Goal: Communication & Community: Participate in discussion

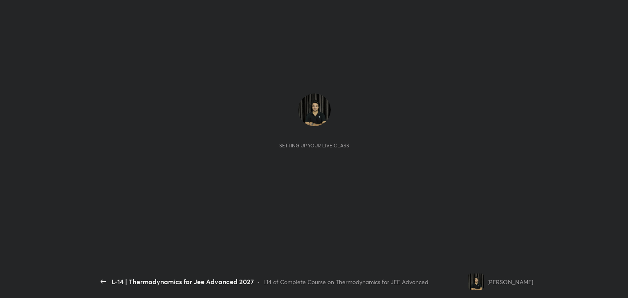
scroll to position [2, 0]
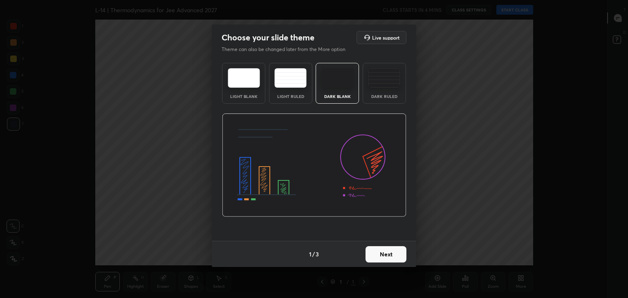
click at [386, 255] on button "Next" at bounding box center [385, 254] width 41 height 16
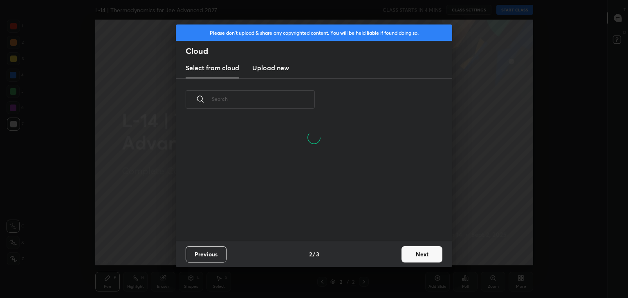
click at [428, 254] on button "Next" at bounding box center [421, 254] width 41 height 16
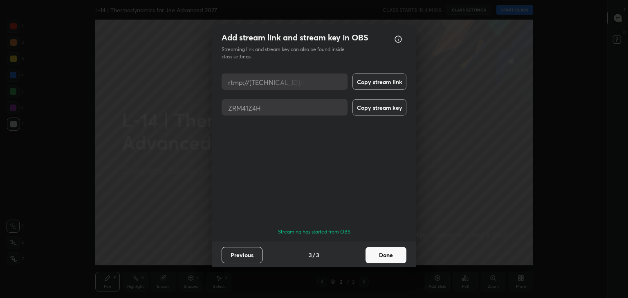
click at [391, 251] on button "Done" at bounding box center [385, 255] width 41 height 16
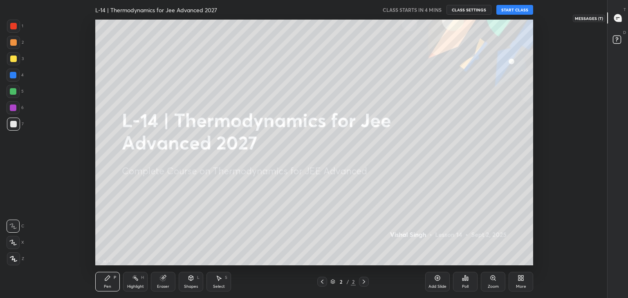
click at [618, 15] on icon at bounding box center [617, 17] width 7 height 7
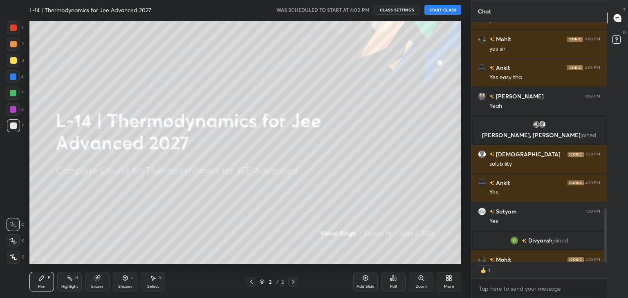
scroll to position [237, 133]
type textarea "x"
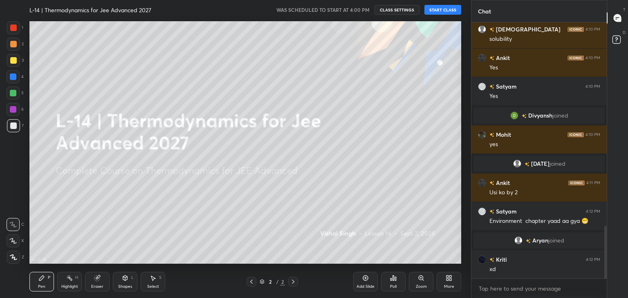
scroll to position [1020, 0]
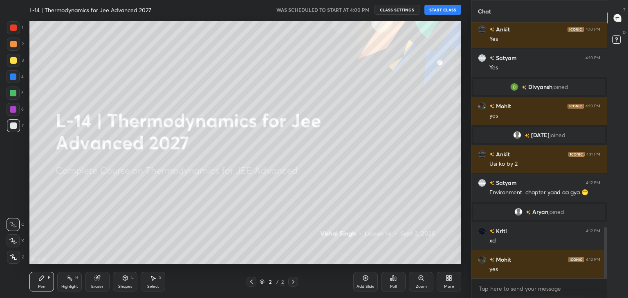
click at [392, 285] on div "Poll" at bounding box center [393, 287] width 7 height 4
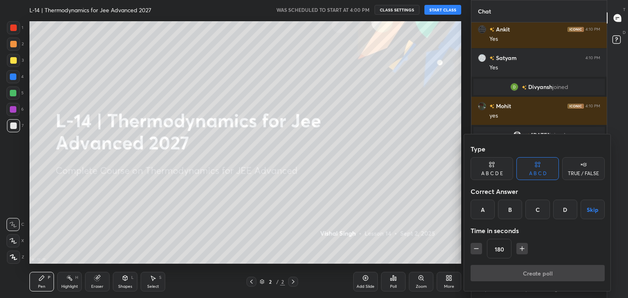
scroll to position [1040, 0]
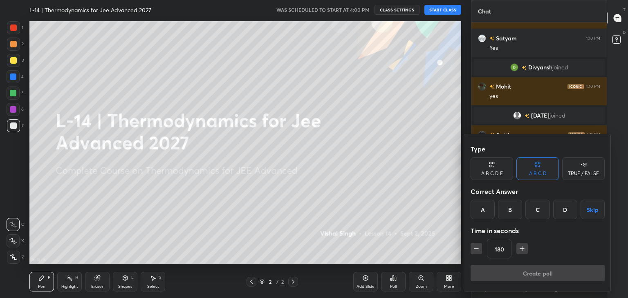
click at [515, 211] on div "B" at bounding box center [510, 210] width 24 height 20
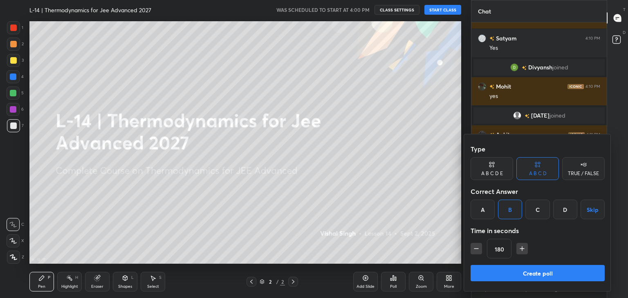
click at [523, 249] on icon "button" at bounding box center [522, 249] width 8 height 8
type input "240"
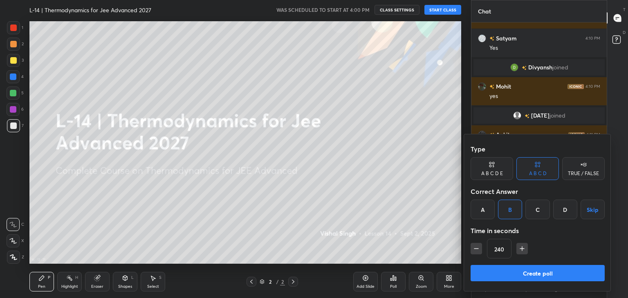
click at [505, 271] on button "Create poll" at bounding box center [537, 273] width 134 height 16
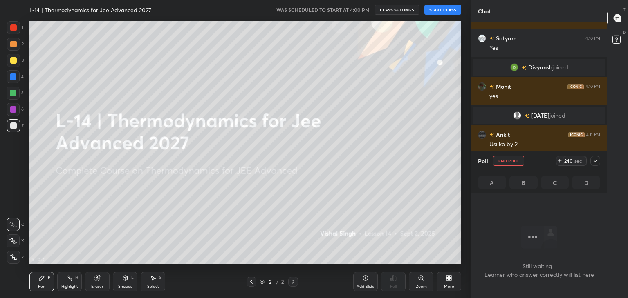
scroll to position [231, 133]
click at [594, 158] on icon at bounding box center [595, 161] width 7 height 7
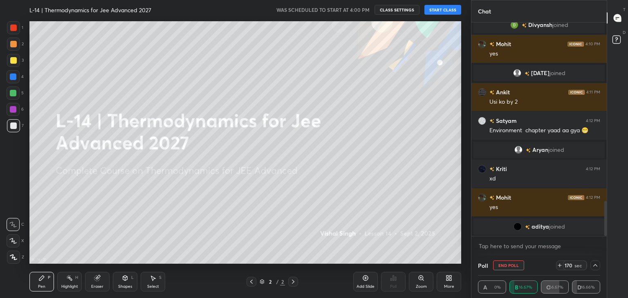
scroll to position [0, 2]
click at [595, 266] on icon at bounding box center [595, 265] width 7 height 7
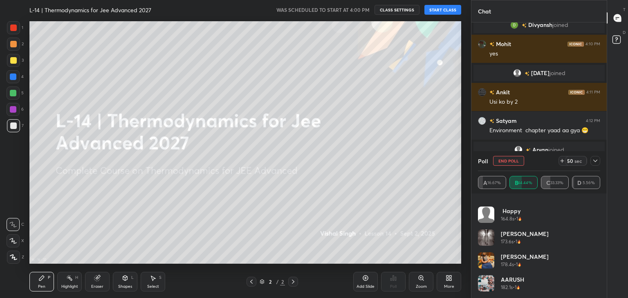
scroll to position [0, 0]
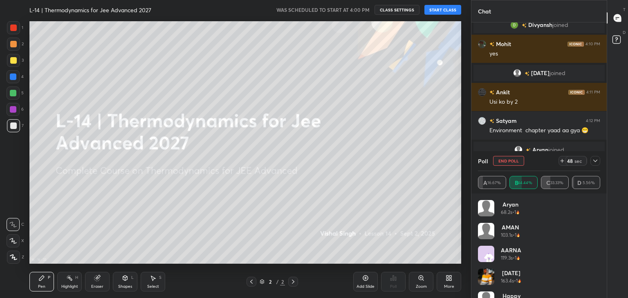
click at [595, 161] on icon at bounding box center [595, 161] width 7 height 7
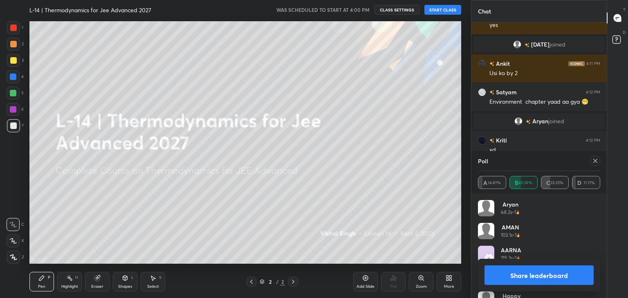
scroll to position [1115, 0]
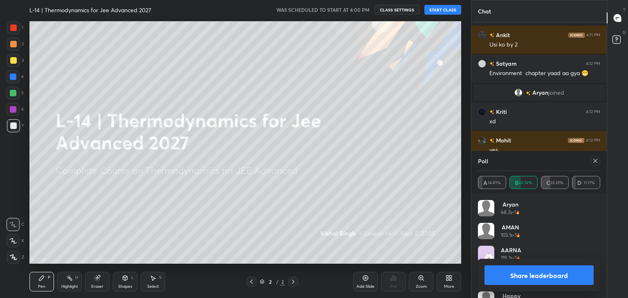
click at [596, 158] on icon at bounding box center [595, 161] width 7 height 7
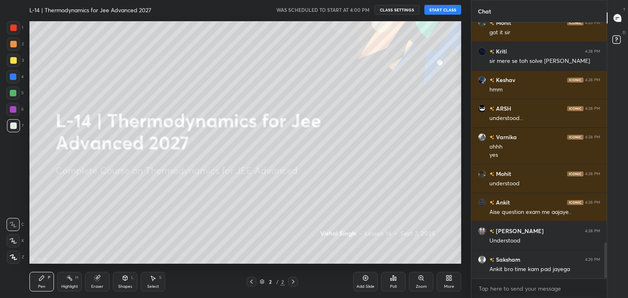
scroll to position [1596, 0]
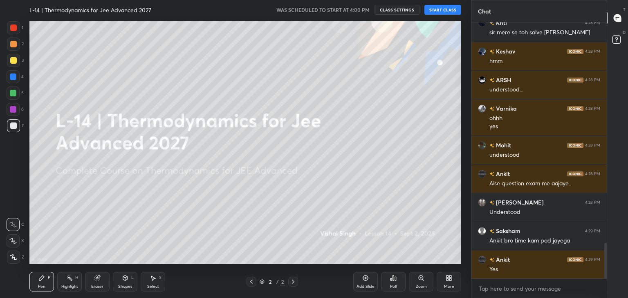
click at [394, 282] on div "Poll" at bounding box center [393, 282] width 25 height 20
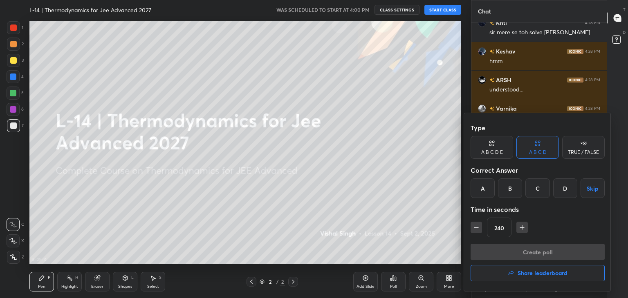
click at [535, 185] on div "C" at bounding box center [537, 189] width 24 height 20
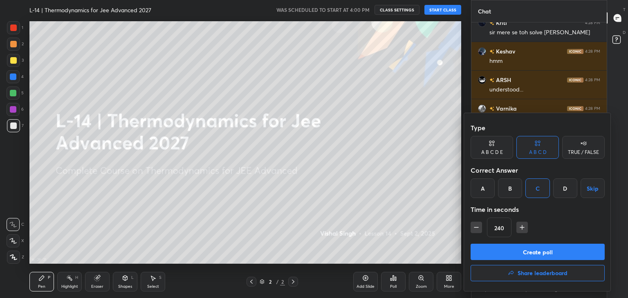
click at [502, 249] on button "Create poll" at bounding box center [537, 252] width 134 height 16
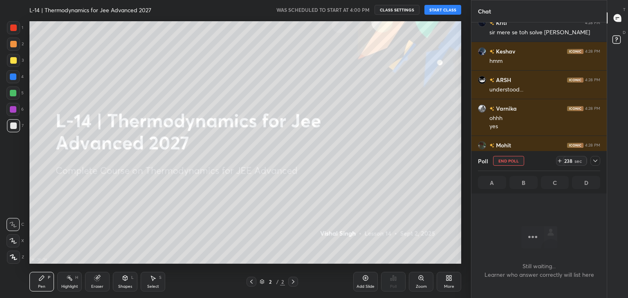
scroll to position [1667, 0]
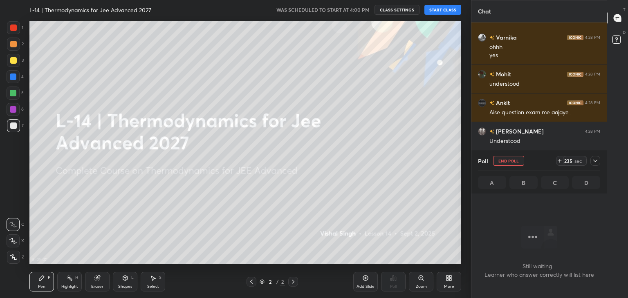
click at [597, 159] on icon at bounding box center [595, 161] width 7 height 7
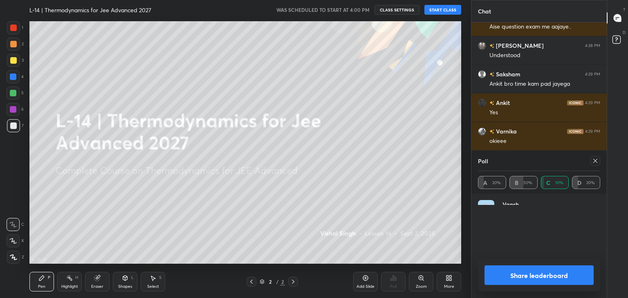
scroll to position [95, 120]
click at [595, 161] on icon at bounding box center [595, 161] width 4 height 4
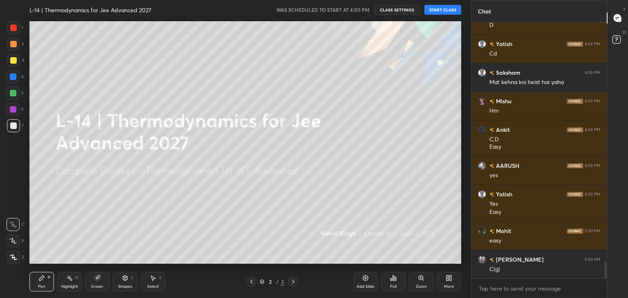
scroll to position [3737, 0]
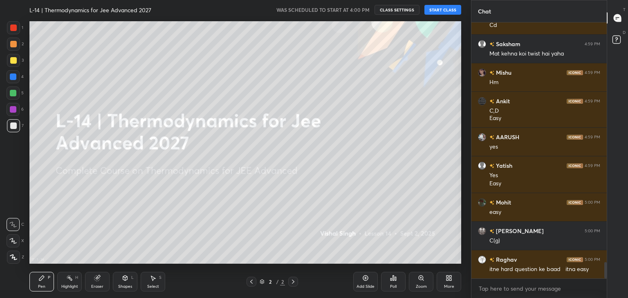
click at [393, 280] on icon at bounding box center [393, 278] width 1 height 5
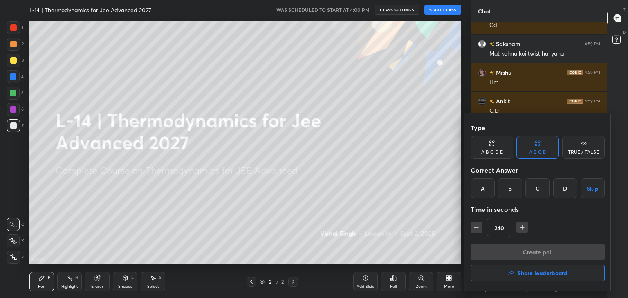
click at [481, 180] on div "A" at bounding box center [482, 189] width 24 height 20
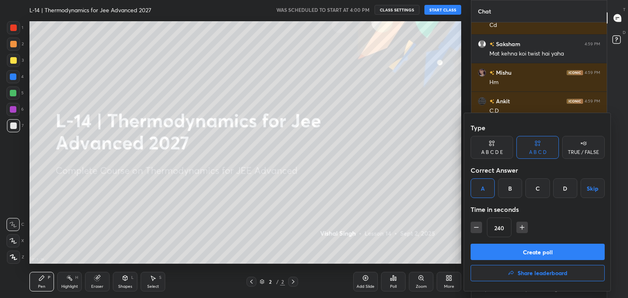
click at [501, 250] on button "Create poll" at bounding box center [537, 252] width 134 height 16
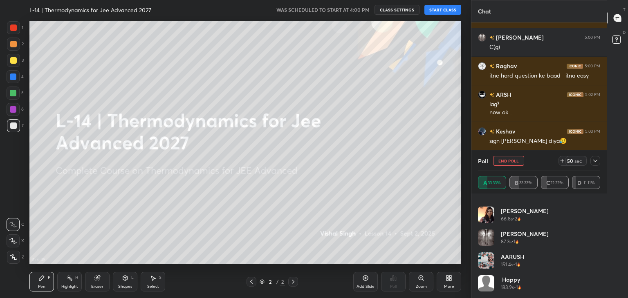
scroll to position [40, 0]
click at [594, 160] on icon at bounding box center [595, 161] width 7 height 7
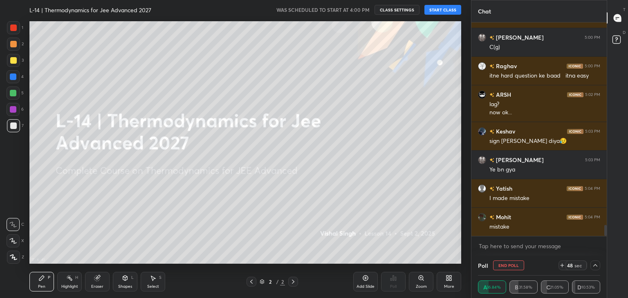
scroll to position [0, 0]
click at [597, 264] on icon at bounding box center [595, 265] width 7 height 7
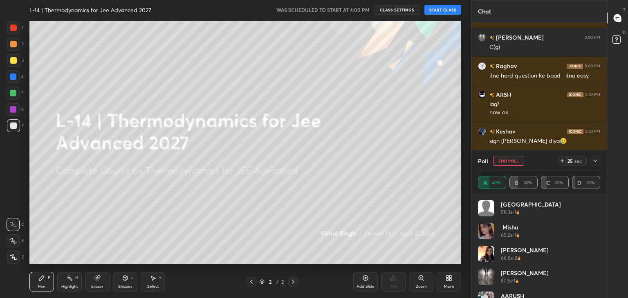
scroll to position [3960, 0]
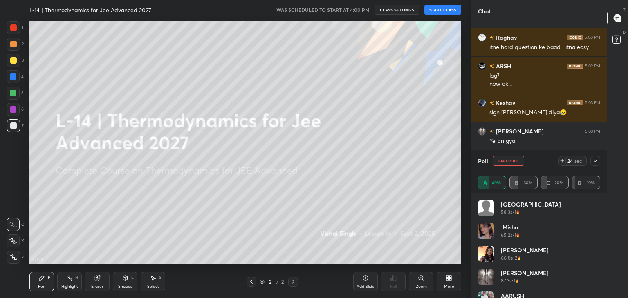
click at [594, 160] on icon at bounding box center [595, 161] width 7 height 7
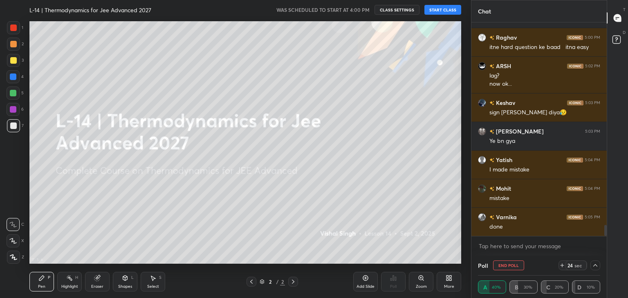
scroll to position [0, 2]
click at [595, 264] on icon at bounding box center [595, 265] width 7 height 7
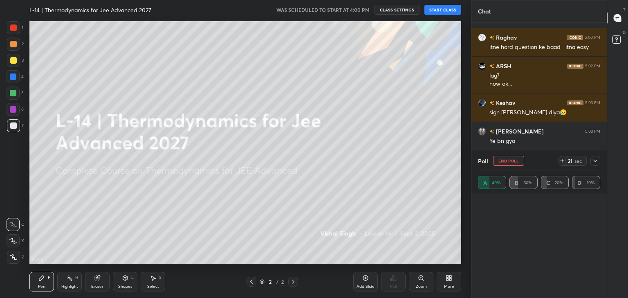
scroll to position [2, 2]
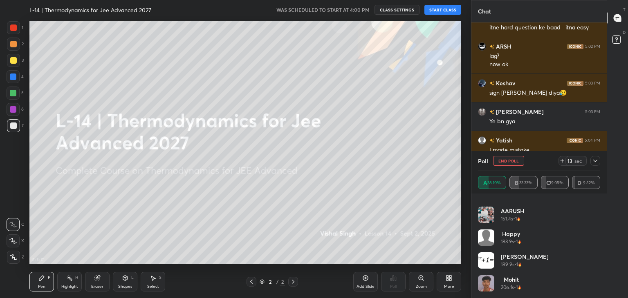
click at [595, 160] on icon at bounding box center [595, 161] width 7 height 7
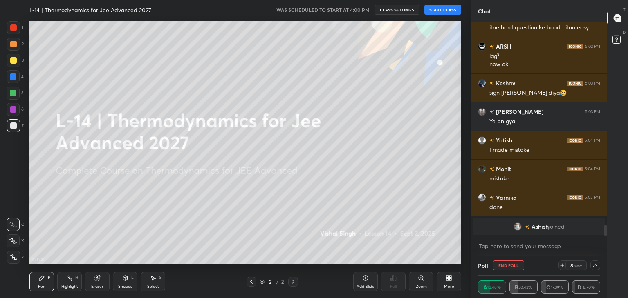
click at [596, 264] on icon at bounding box center [595, 265] width 7 height 7
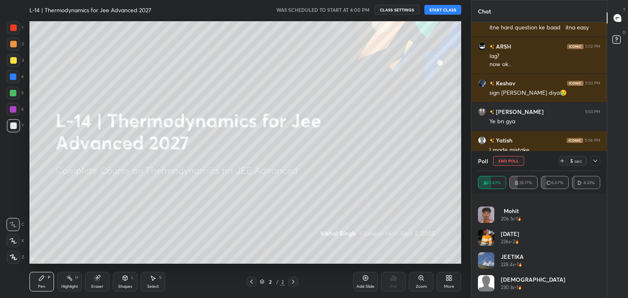
click at [594, 161] on icon at bounding box center [595, 161] width 4 height 2
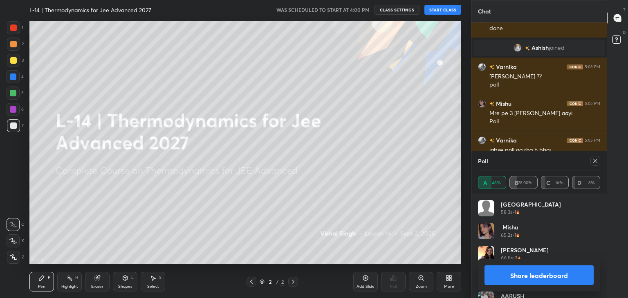
click at [594, 160] on icon at bounding box center [595, 161] width 4 height 4
type textarea "x"
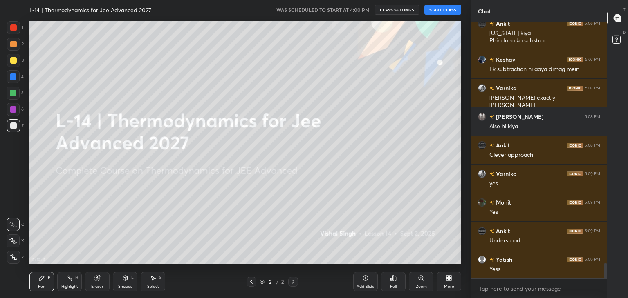
scroll to position [4040, 0]
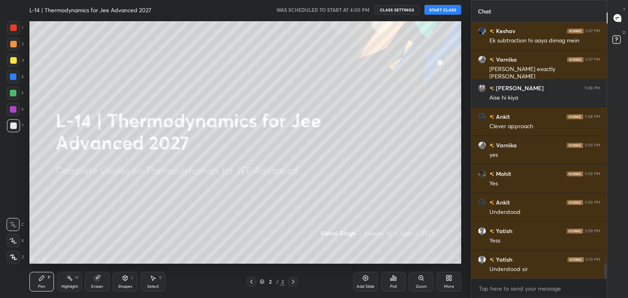
click at [392, 284] on div "Poll" at bounding box center [393, 282] width 25 height 20
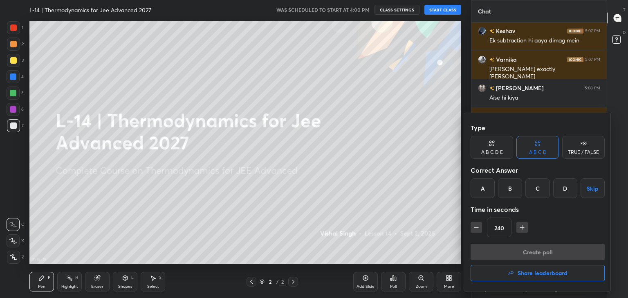
click at [476, 226] on icon "button" at bounding box center [476, 228] width 8 height 8
type input "180"
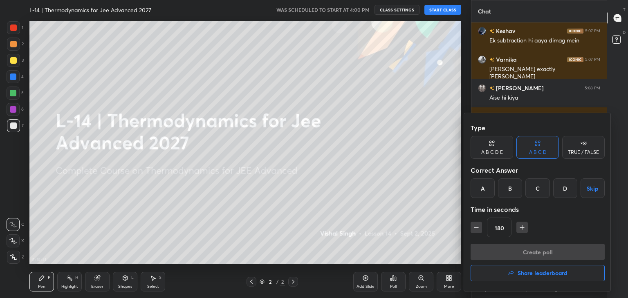
click at [507, 189] on div "B" at bounding box center [510, 189] width 24 height 20
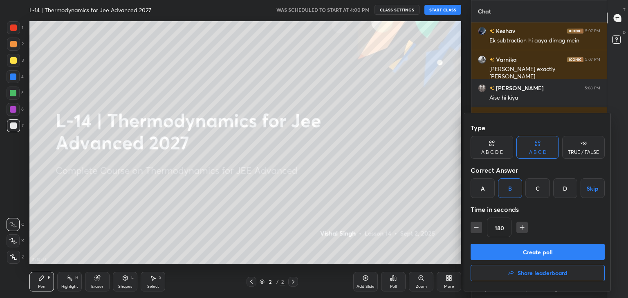
click at [499, 253] on button "Create poll" at bounding box center [537, 252] width 134 height 16
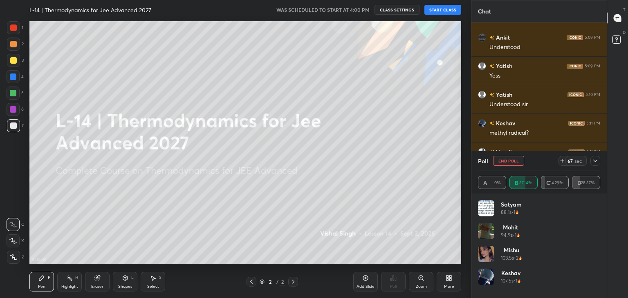
scroll to position [4234, 0]
click at [596, 160] on icon at bounding box center [595, 161] width 7 height 7
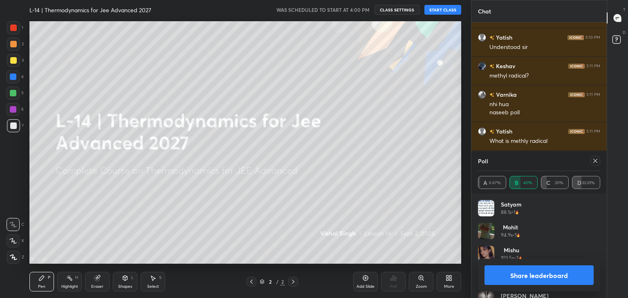
scroll to position [39, 0]
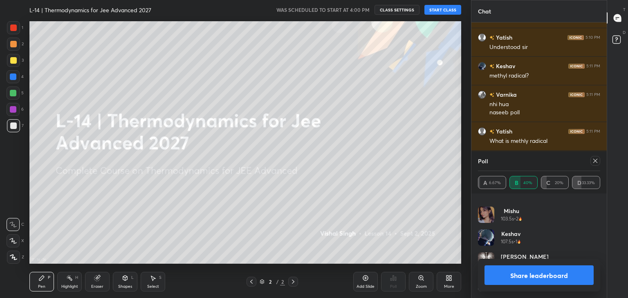
click at [598, 161] on div at bounding box center [595, 161] width 10 height 10
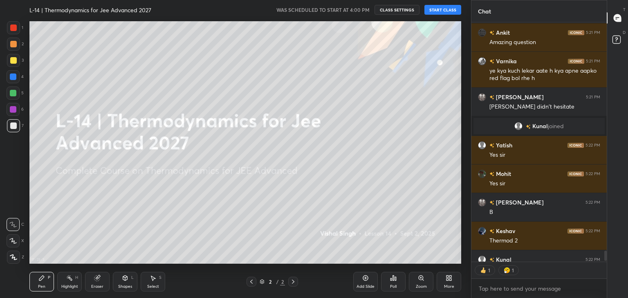
scroll to position [5305, 0]
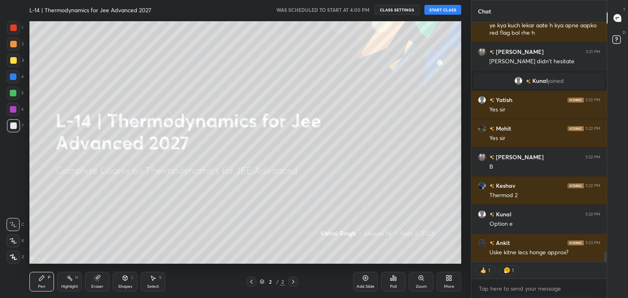
type textarea "x"
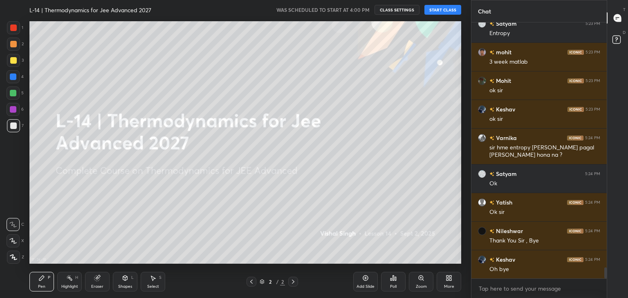
scroll to position [5768, 0]
